Goal: Information Seeking & Learning: Learn about a topic

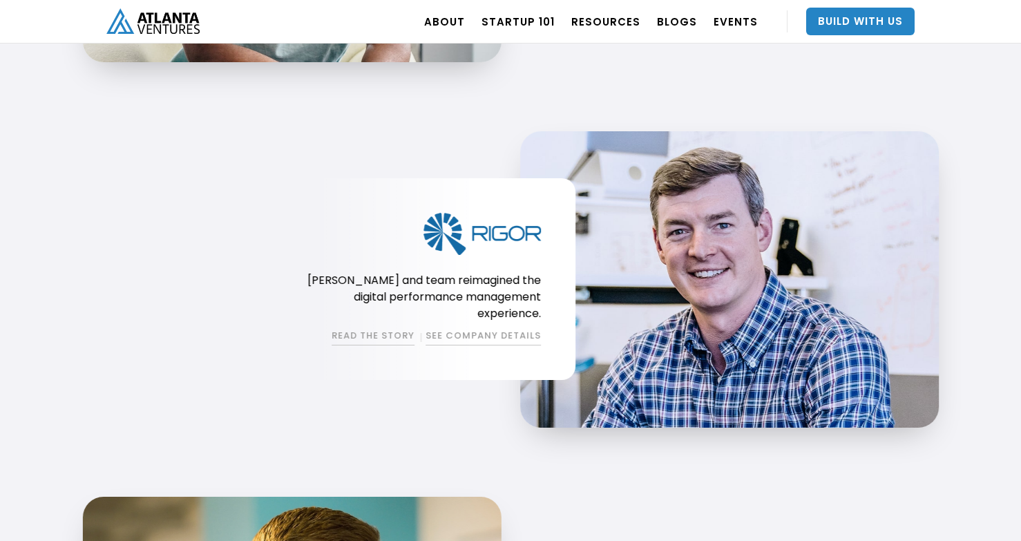
scroll to position [1560, 0]
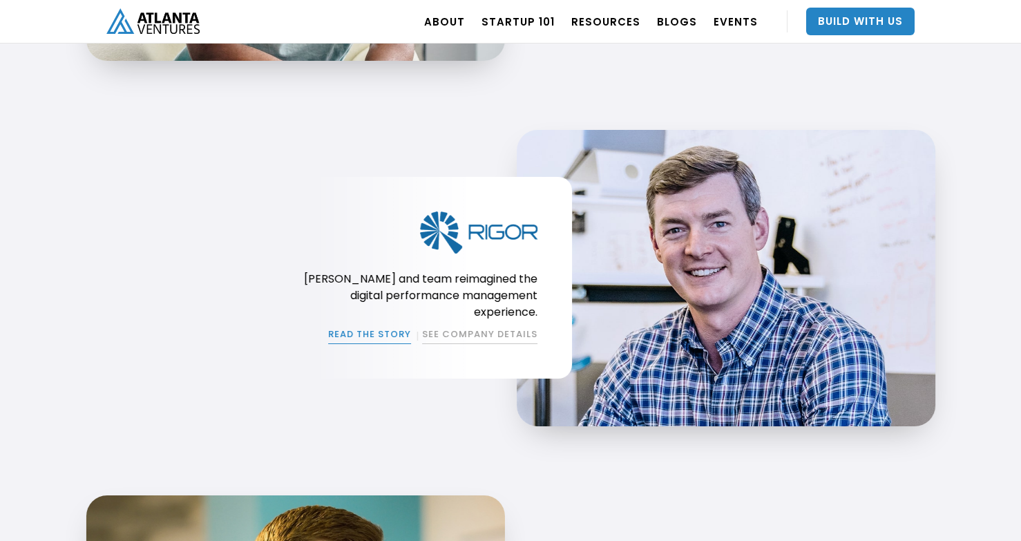
click at [379, 330] on link "READ THE STORY" at bounding box center [369, 335] width 83 height 17
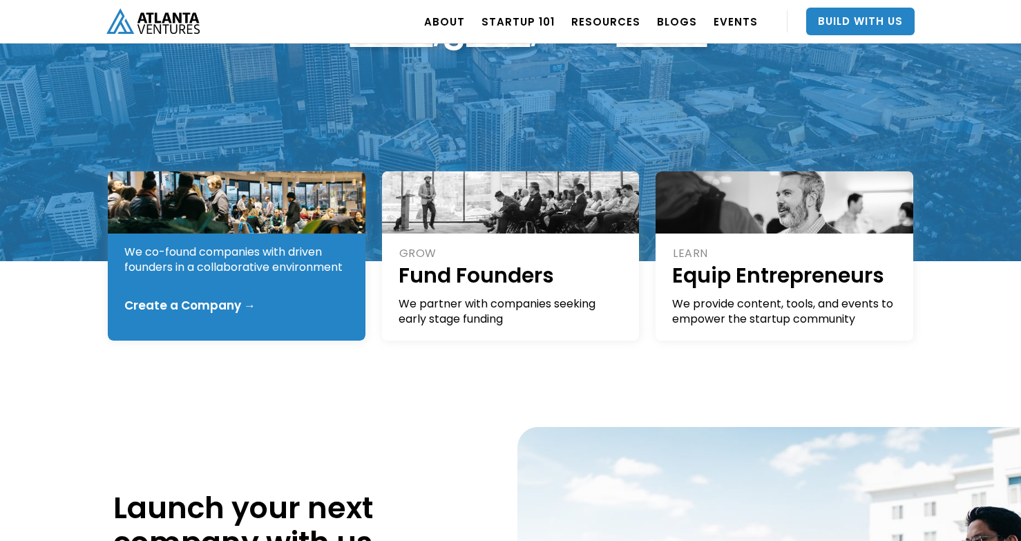
scroll to position [213, 0]
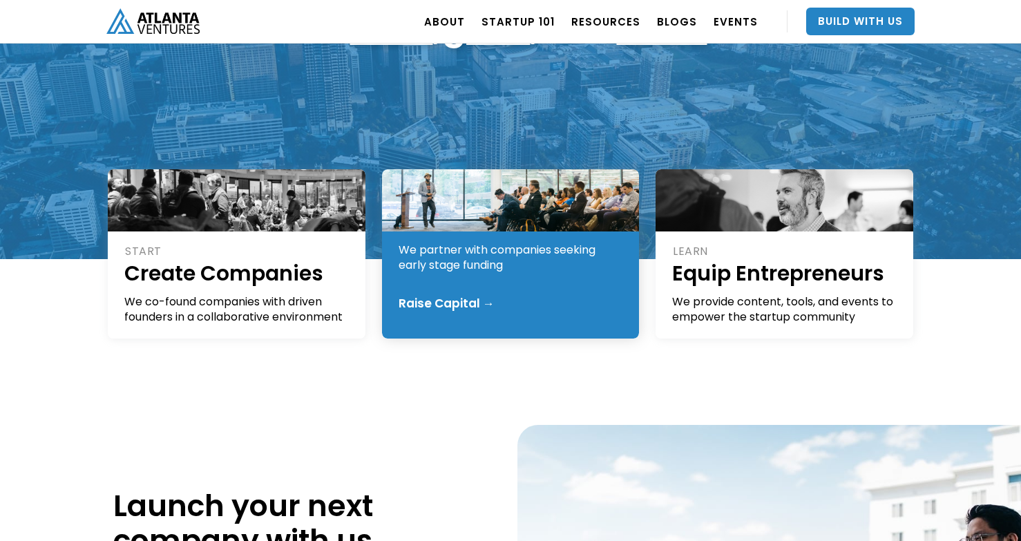
click at [463, 306] on div "Raise Capital →" at bounding box center [447, 303] width 96 height 14
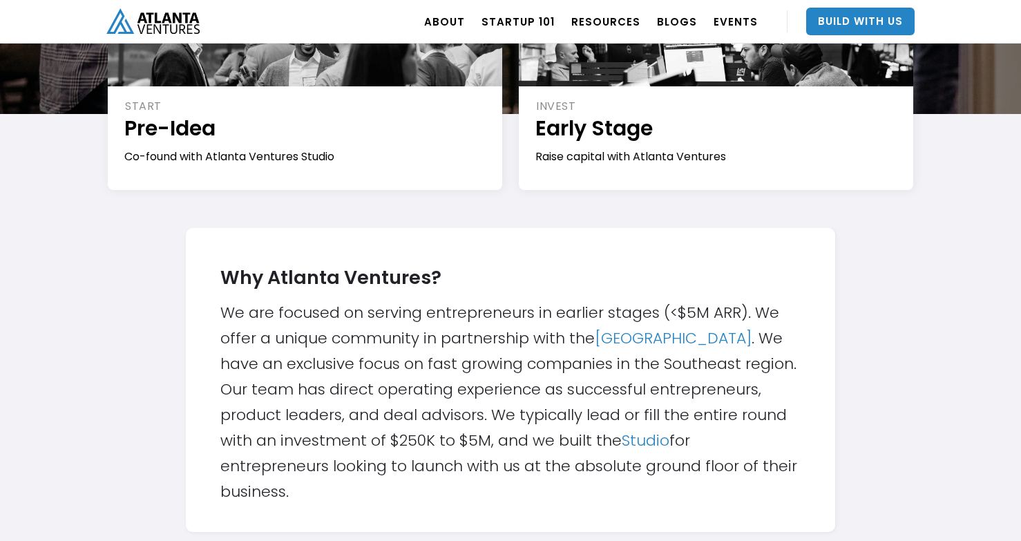
scroll to position [287, 0]
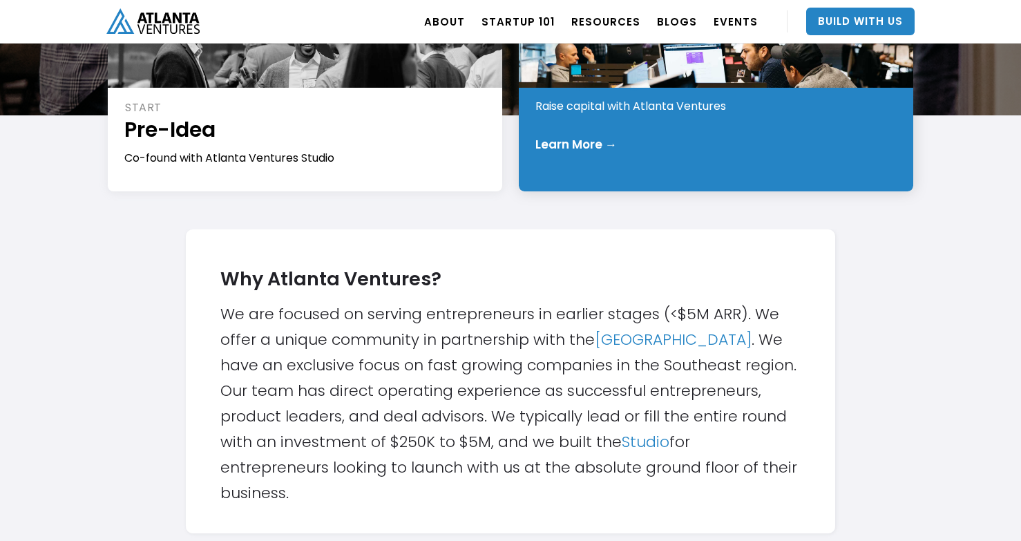
click at [593, 142] on div "Learn More →" at bounding box center [576, 144] width 82 height 14
